Goal: Task Accomplishment & Management: Manage account settings

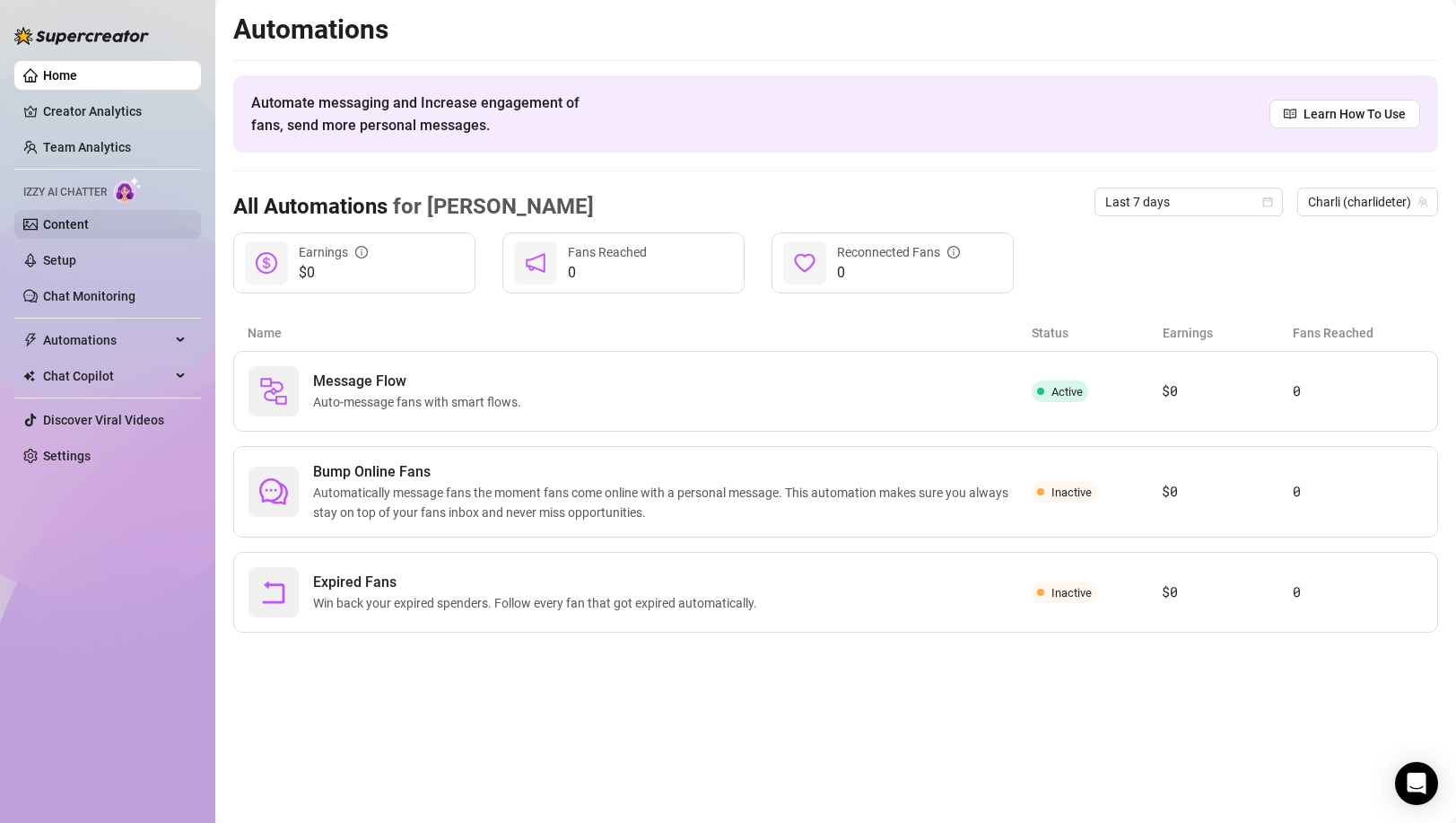
click at [89, 226] on link "Content" at bounding box center [66, 224] width 46 height 14
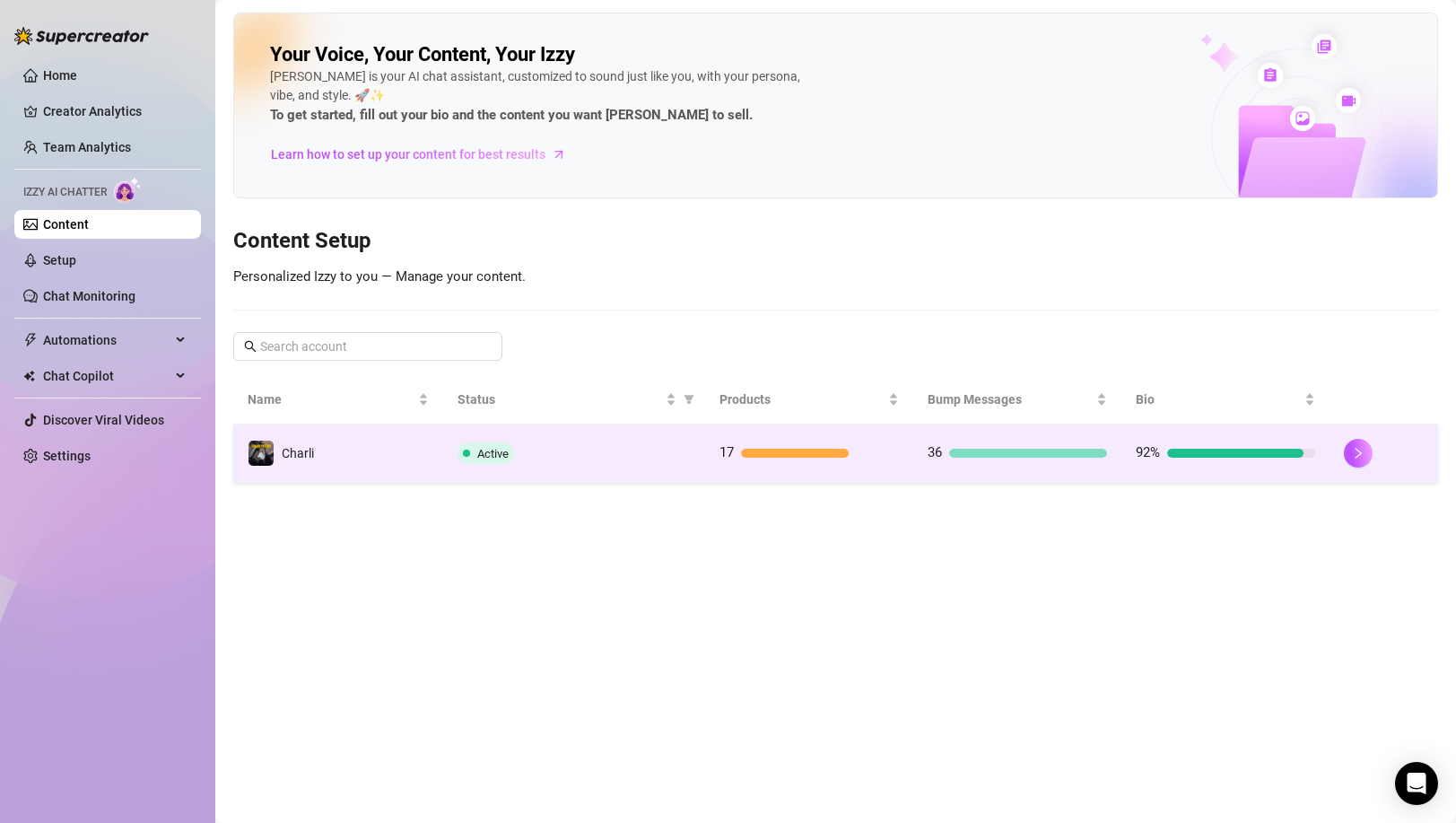
click at [481, 459] on span "Active" at bounding box center [493, 454] width 32 height 13
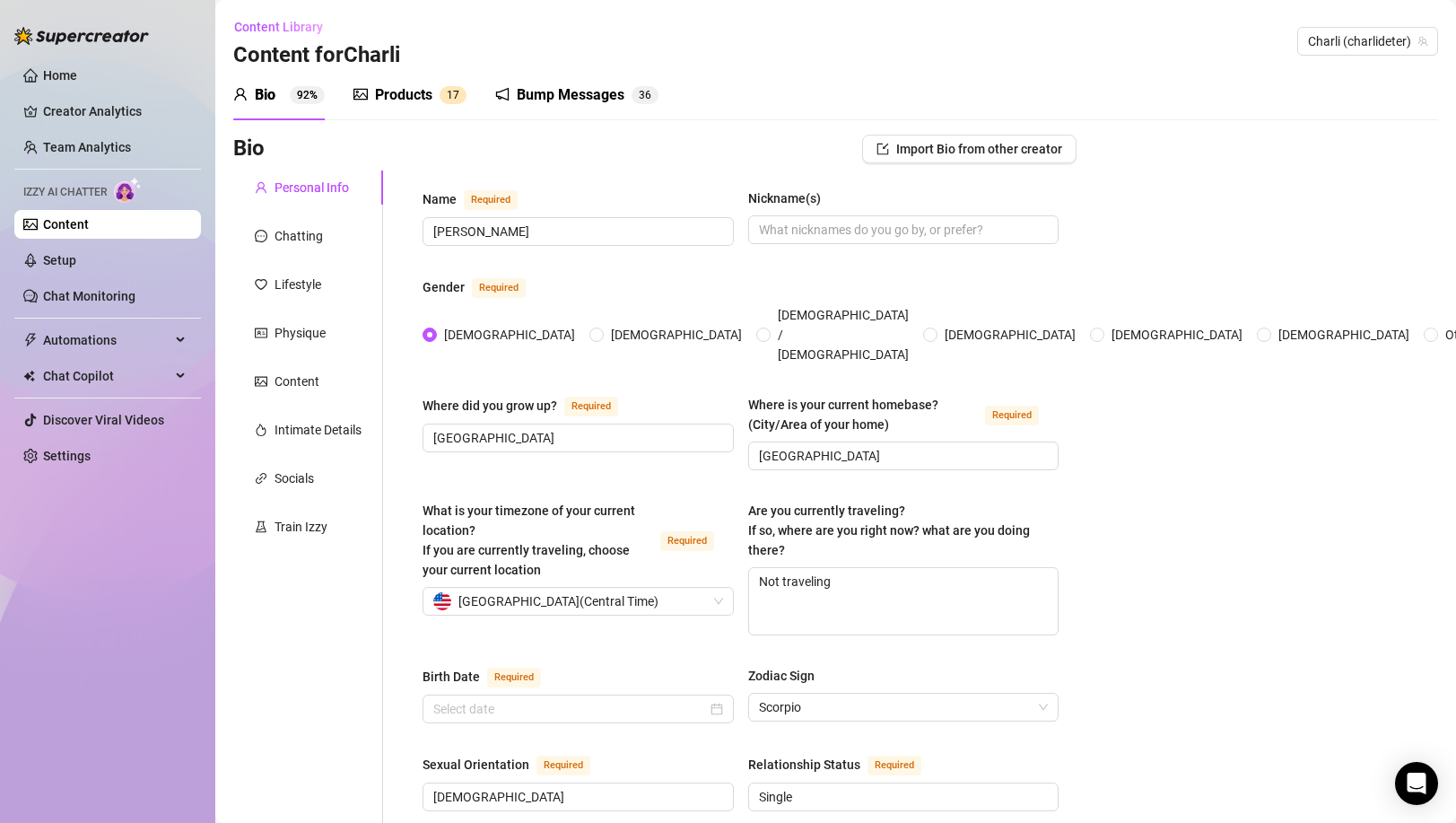
click at [408, 94] on div "Products" at bounding box center [404, 95] width 57 height 22
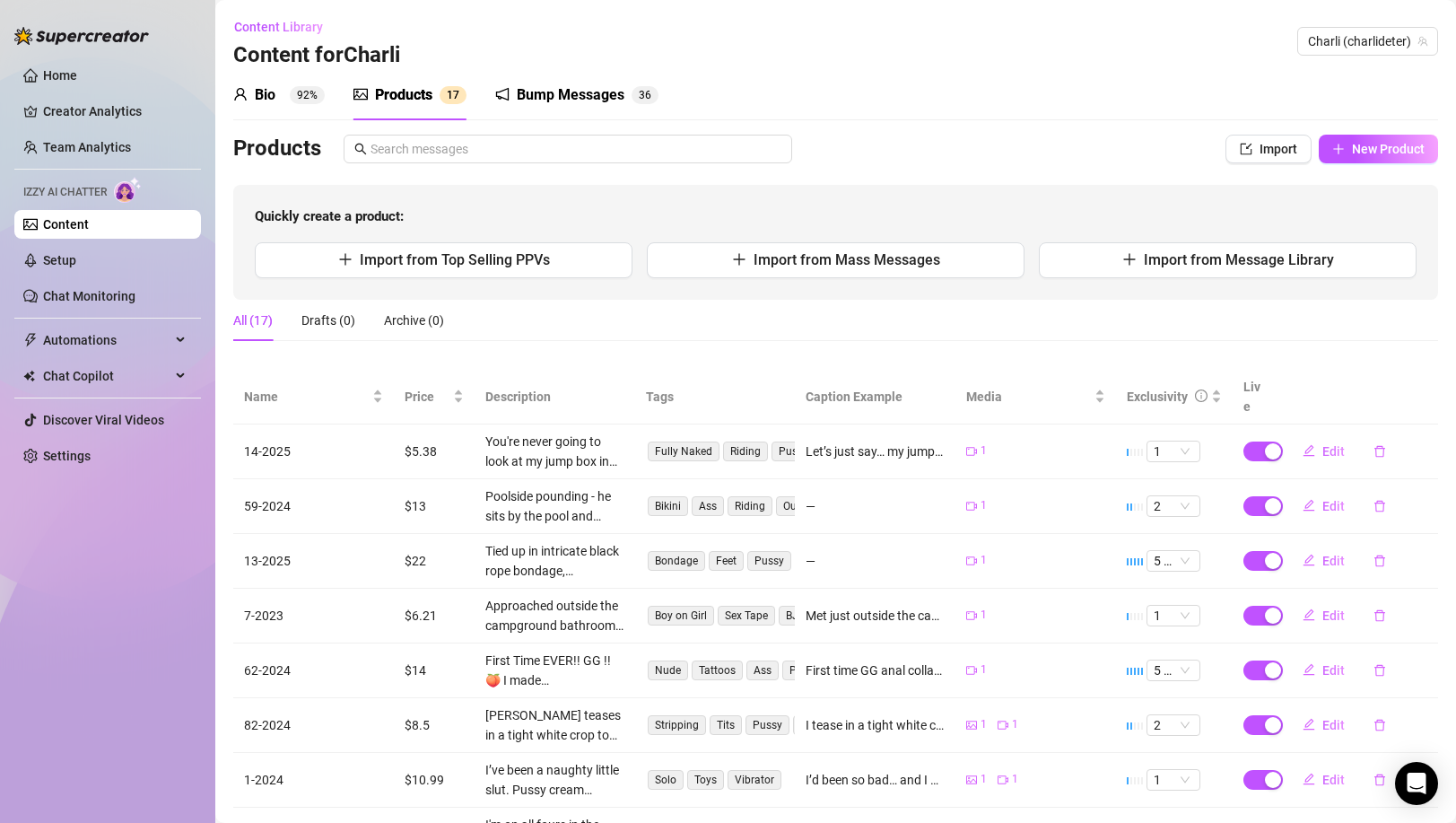
click at [494, 100] on div "Bio 92% Products 1 7 Bump Messages 3 6" at bounding box center [446, 95] width 425 height 51
click at [518, 98] on div "Bump Messages" at bounding box center [570, 95] width 108 height 22
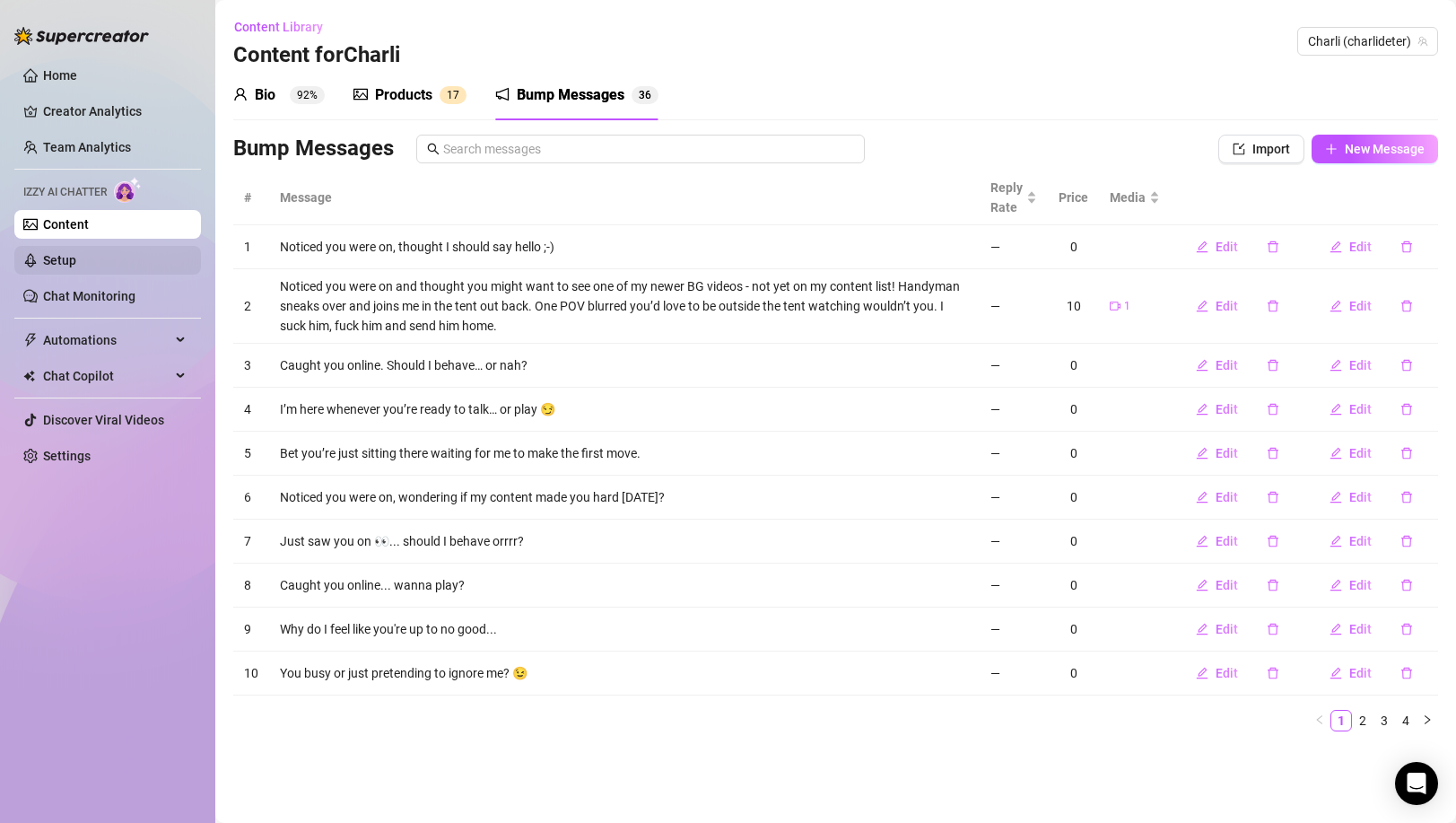
click at [77, 267] on link "Setup" at bounding box center [59, 259] width 33 height 14
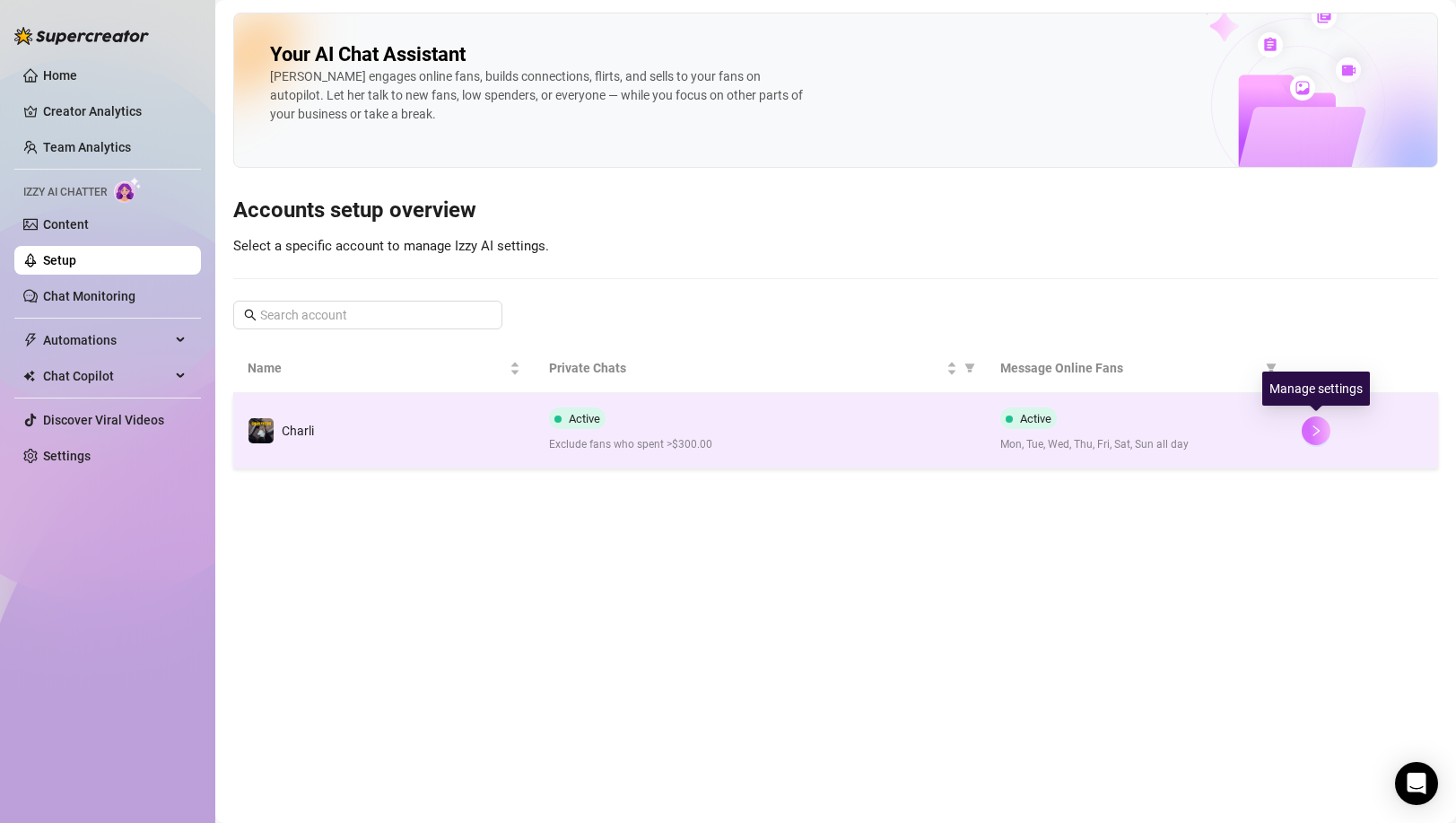
click at [1318, 432] on icon "right" at bounding box center [1315, 431] width 12 height 12
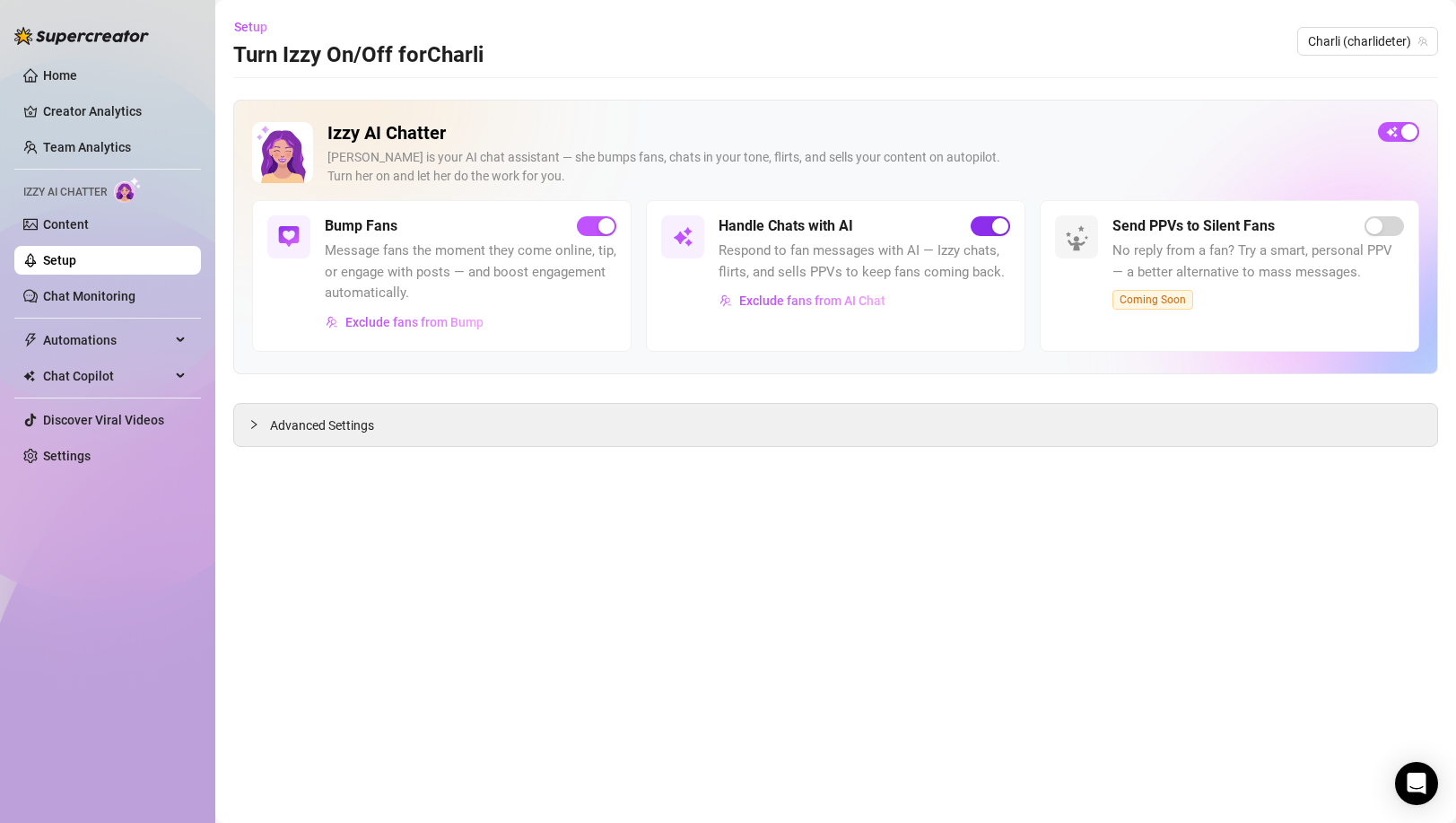
click at [1001, 235] on span "button" at bounding box center [990, 226] width 39 height 20
click at [1387, 240] on span "No reply from a fan? Try a smart, personal PPV — a better alternative to mass m…" at bounding box center [1258, 261] width 292 height 42
click at [1126, 405] on div "Advanced Settings" at bounding box center [835, 425] width 1202 height 42
click at [77, 75] on link "Home" at bounding box center [60, 75] width 34 height 14
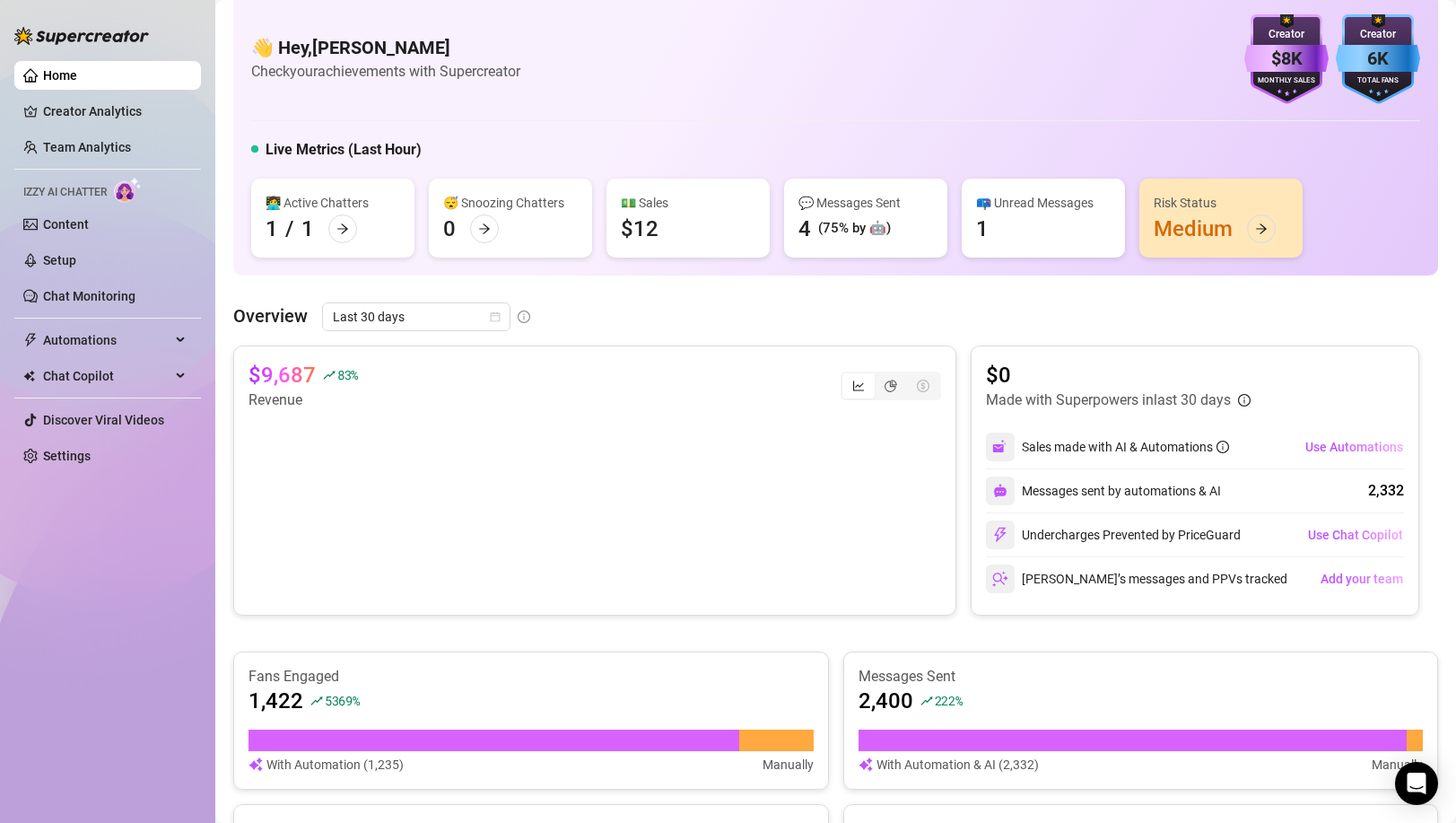
scroll to position [26, 0]
